Goal: Transaction & Acquisition: Subscribe to service/newsletter

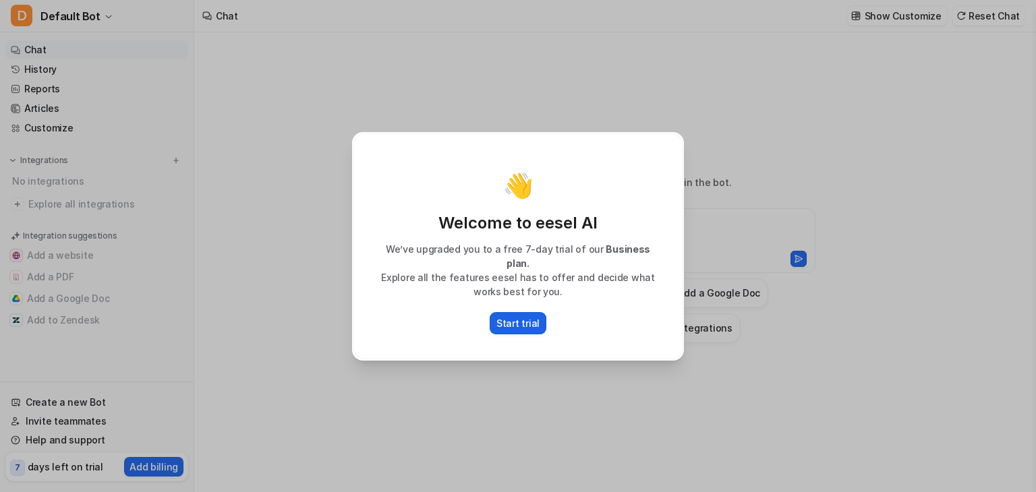
click at [530, 316] on p "Start trial" at bounding box center [517, 323] width 43 height 14
type textarea "**********"
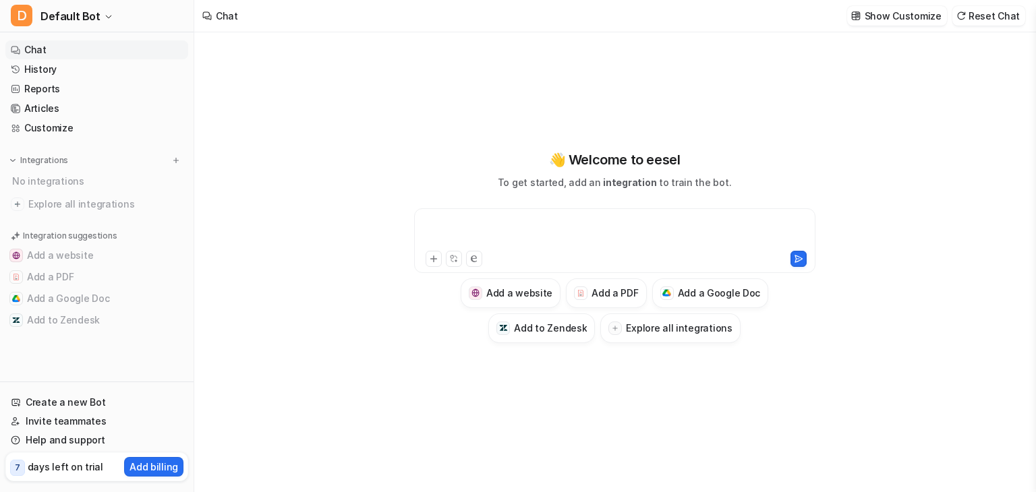
click at [458, 230] on div at bounding box center [614, 232] width 394 height 31
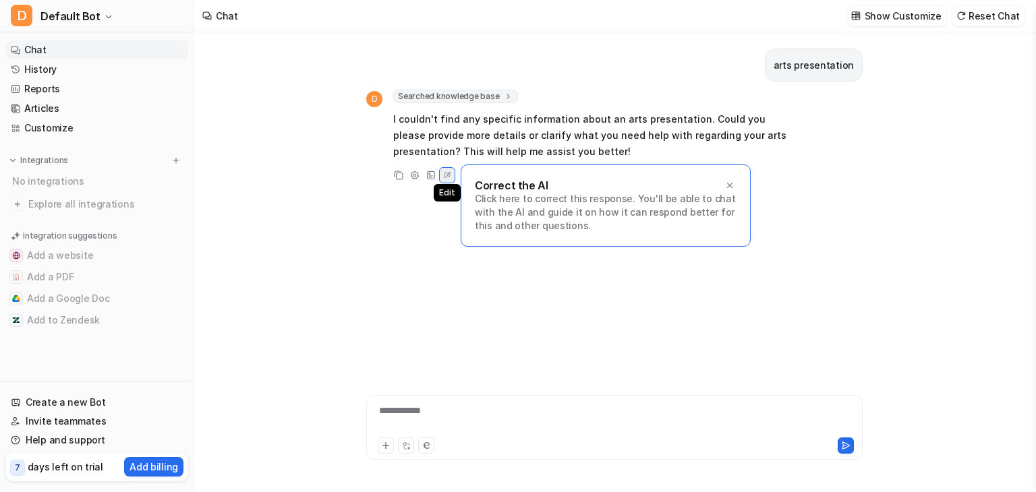
click at [441, 171] on icon at bounding box center [447, 176] width 12 height 18
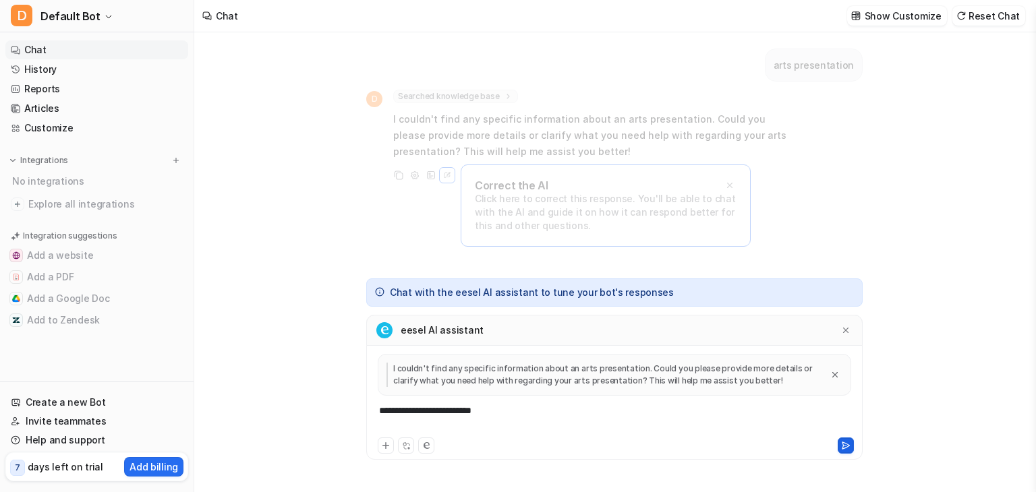
click at [848, 446] on icon at bounding box center [845, 445] width 7 height 7
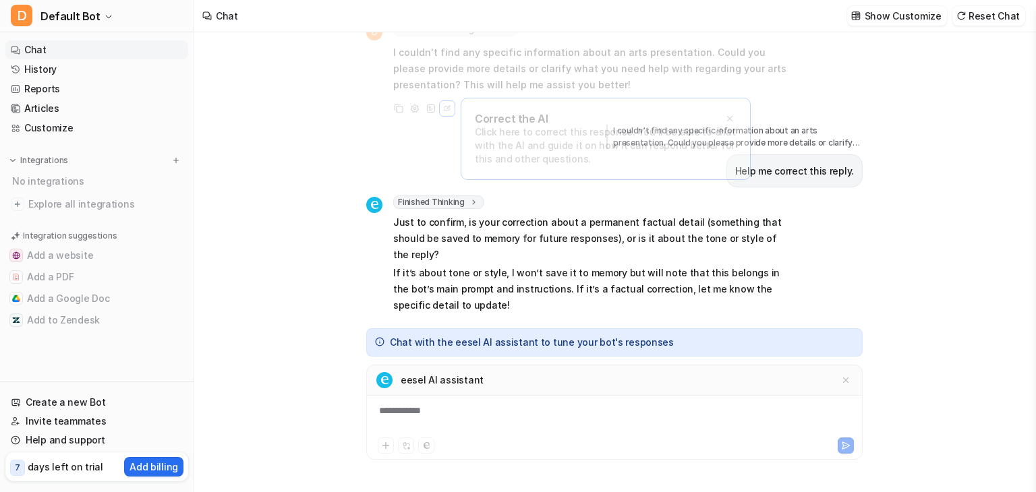
scroll to position [83, 0]
